Goal: Information Seeking & Learning: Learn about a topic

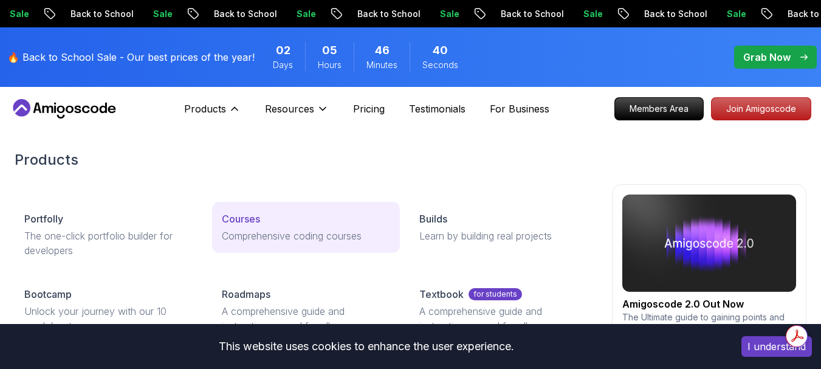
click at [239, 220] on p "Courses" at bounding box center [241, 218] width 38 height 15
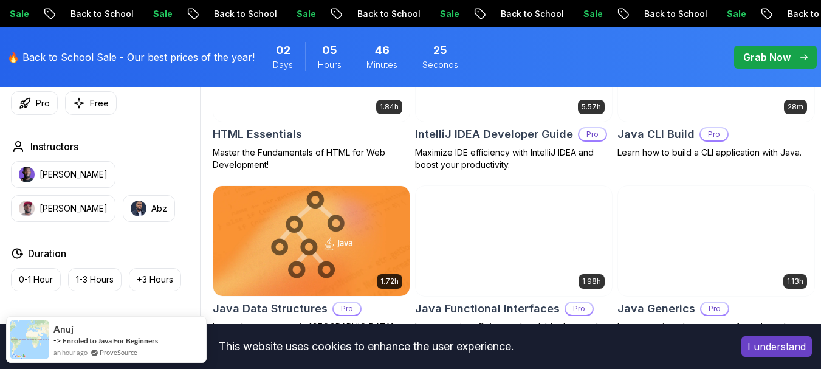
scroll to position [1579, 0]
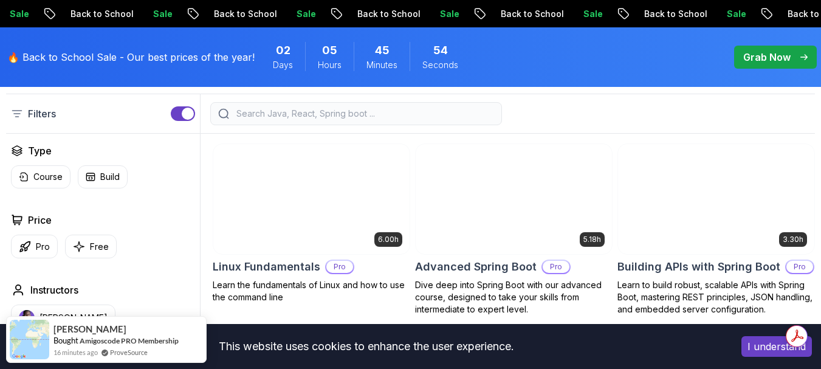
scroll to position [304, 0]
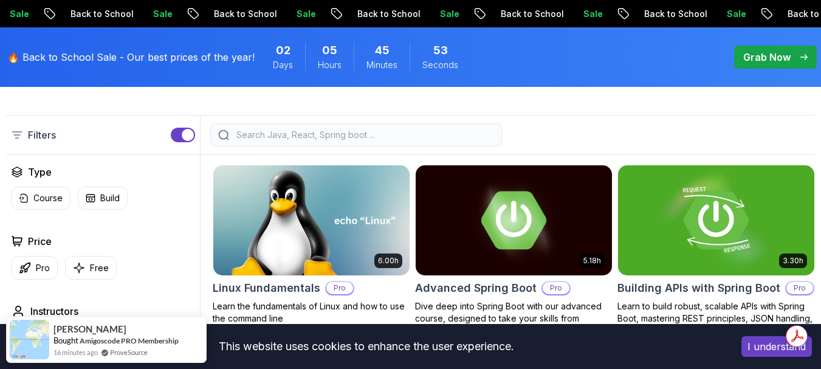
click at [421, 141] on input "search" at bounding box center [364, 135] width 260 height 12
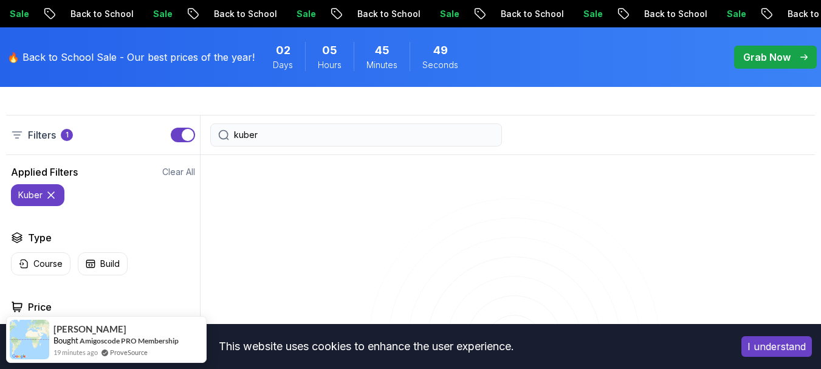
scroll to position [425, 0]
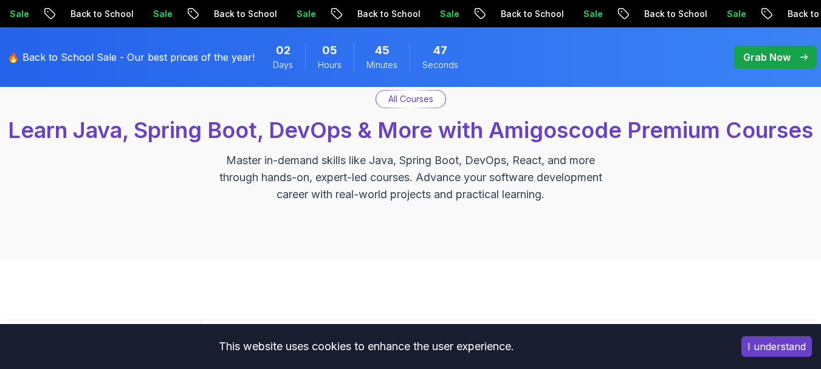
type input "k"
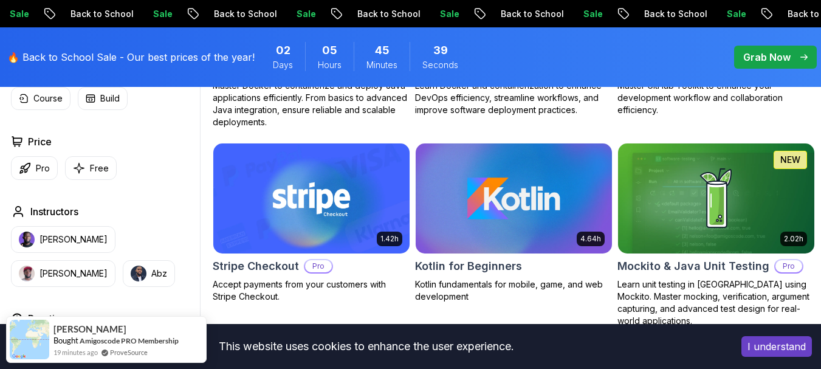
scroll to position [220, 0]
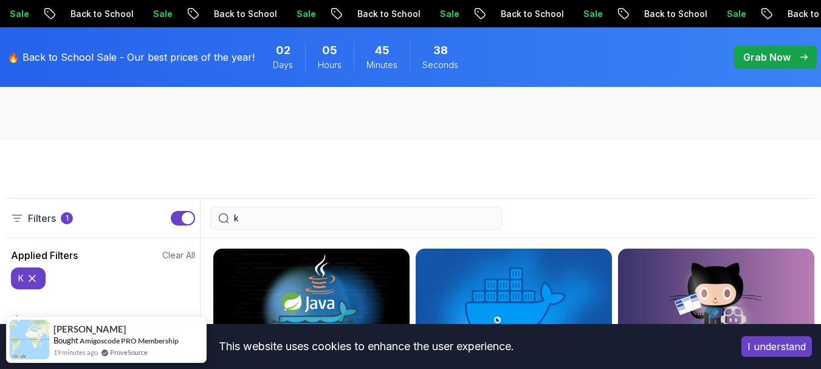
drag, startPoint x: 302, startPoint y: 242, endPoint x: 216, endPoint y: 233, distance: 87.3
click at [216, 230] on div "k" at bounding box center [356, 218] width 292 height 23
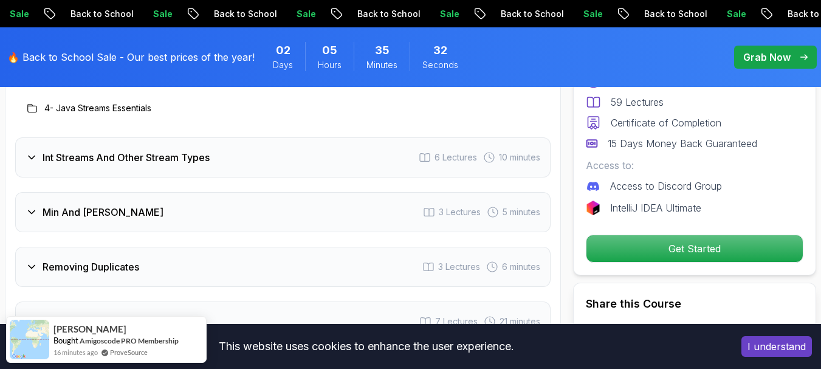
scroll to position [1579, 0]
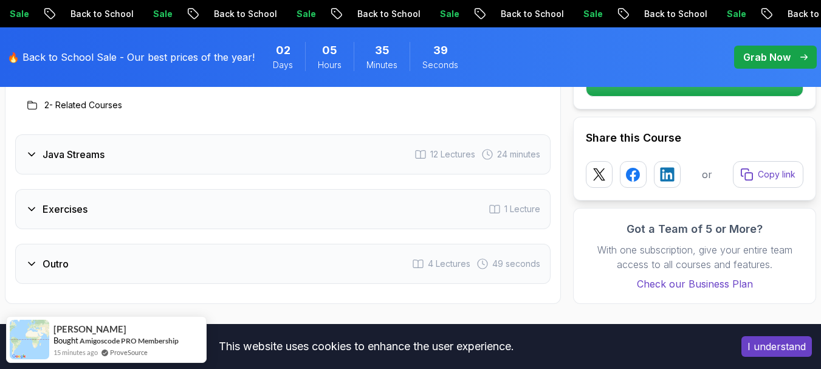
scroll to position [1883, 0]
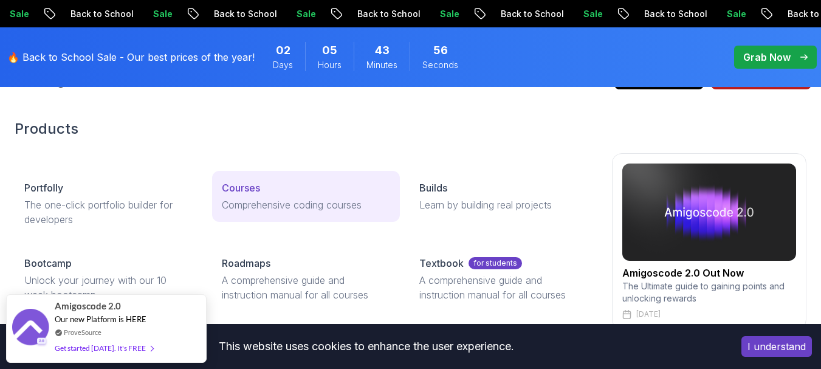
scroll to position [61, 0]
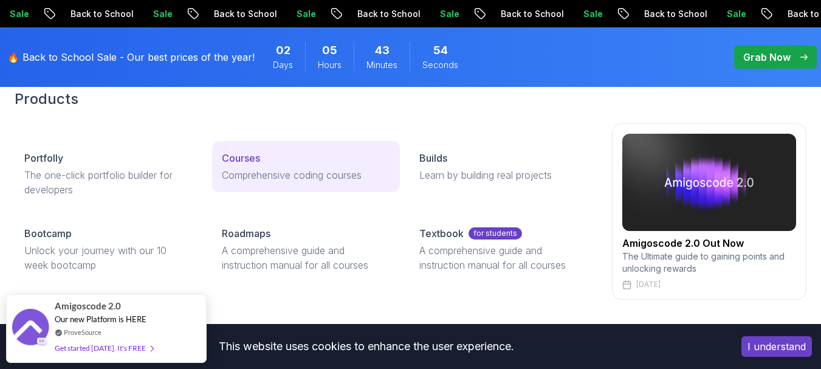
click at [246, 158] on p "Courses" at bounding box center [241, 158] width 38 height 15
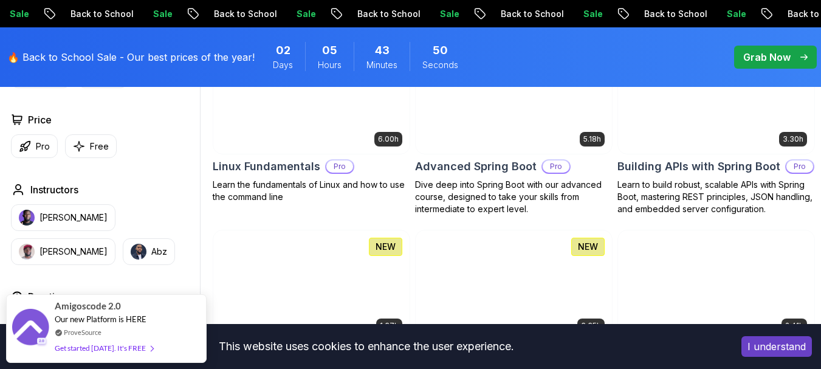
scroll to position [668, 0]
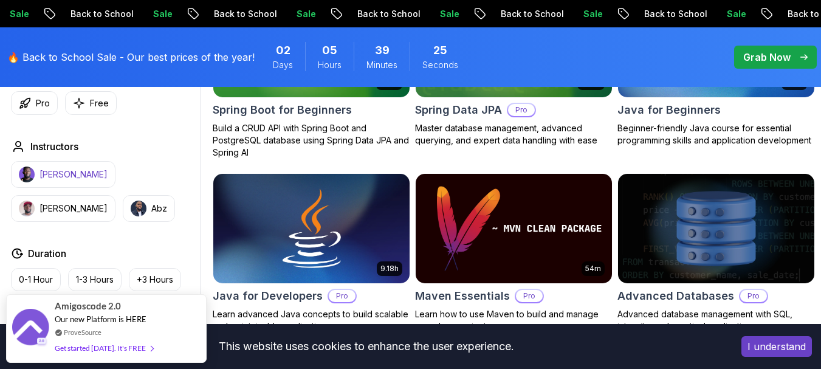
click at [84, 175] on p "Nelson Djalo" at bounding box center [73, 174] width 68 height 12
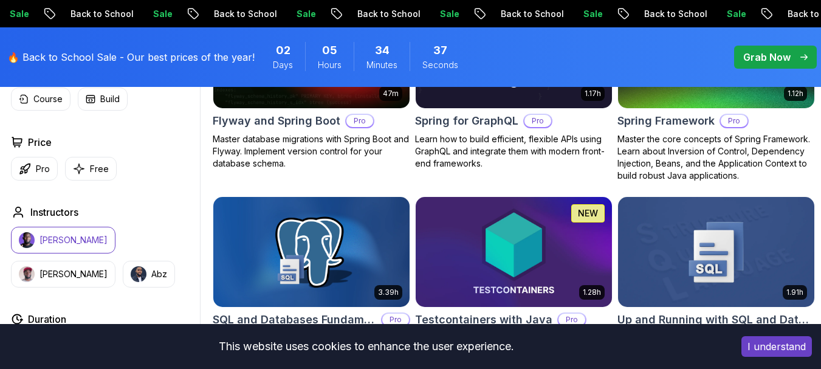
scroll to position [2855, 0]
